Goal: Task Accomplishment & Management: Complete application form

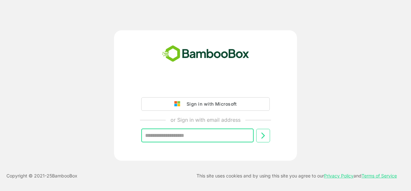
click at [231, 135] on input "text" at bounding box center [197, 136] width 113 height 14
type input "**********"
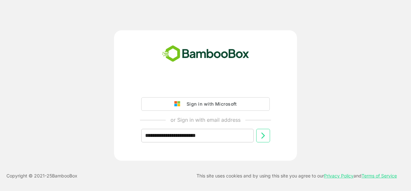
click at [266, 133] on icon at bounding box center [263, 135] width 8 height 8
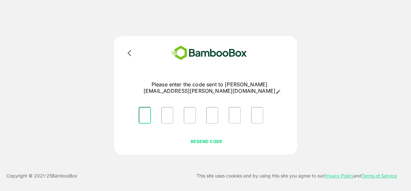
click at [148, 110] on input "Please enter OTP character 1" at bounding box center [145, 115] width 12 height 17
type input "*"
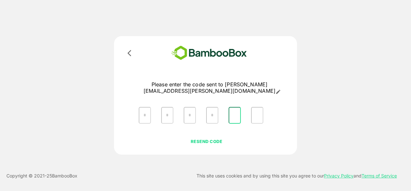
type input "*"
